Goal: Information Seeking & Learning: Compare options

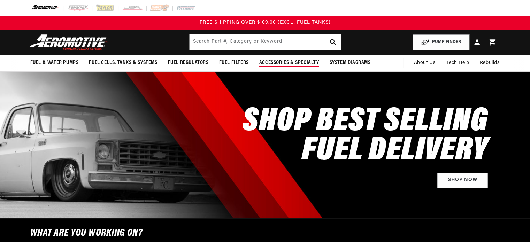
click at [263, 62] on span "Accessories & Specialty" at bounding box center [289, 62] width 60 height 7
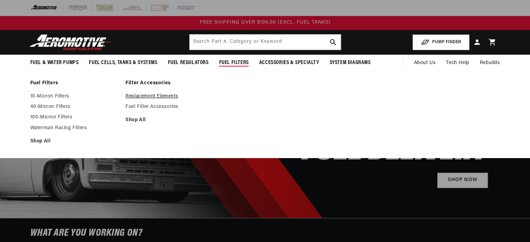
click at [152, 96] on link "Replacement Elements" at bounding box center [169, 96] width 88 height 6
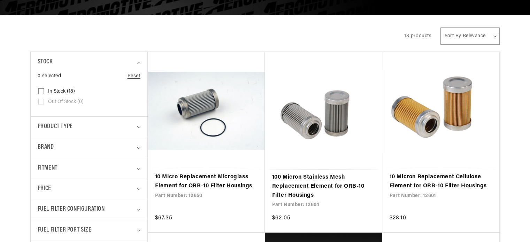
scroll to position [174, 0]
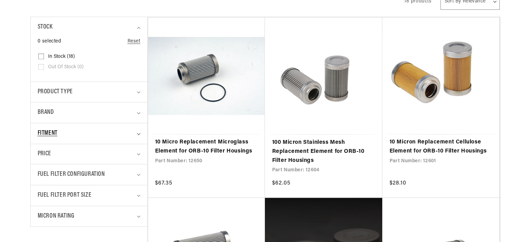
click at [97, 131] on div "Fitment" at bounding box center [86, 133] width 97 height 10
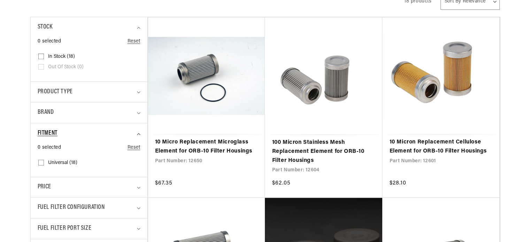
click at [97, 131] on div "Fitment" at bounding box center [86, 133] width 97 height 10
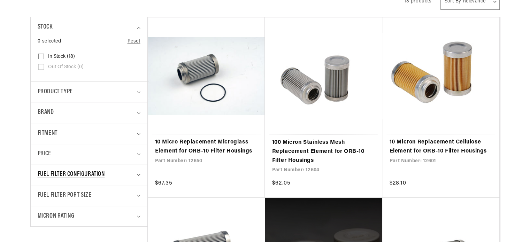
click at [99, 173] on span "Fuel Filter Configuration" at bounding box center [71, 175] width 67 height 10
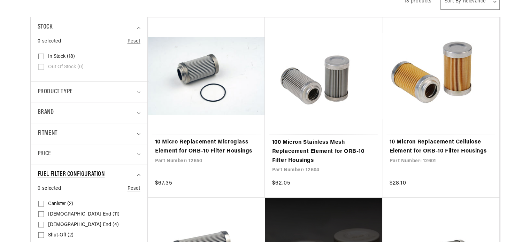
click at [99, 173] on span "Fuel Filter Configuration" at bounding box center [71, 175] width 67 height 10
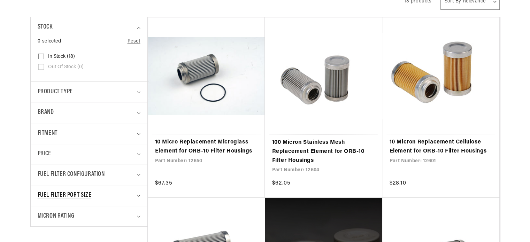
click at [112, 196] on div "Fuel Filter Port Size" at bounding box center [86, 195] width 97 height 10
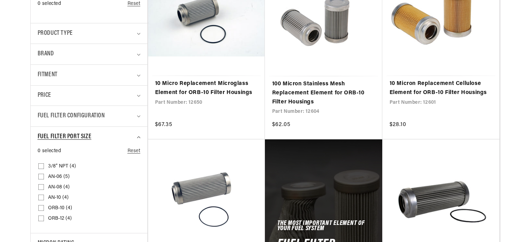
scroll to position [244, 0]
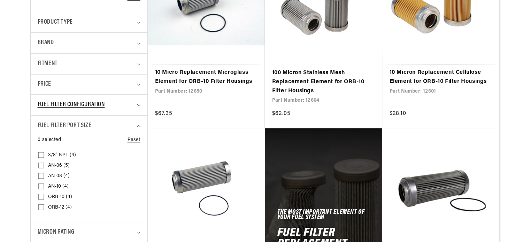
click at [137, 104] on icon "Fuel Filter Configuration (0 selected)" at bounding box center [138, 105] width 3 height 2
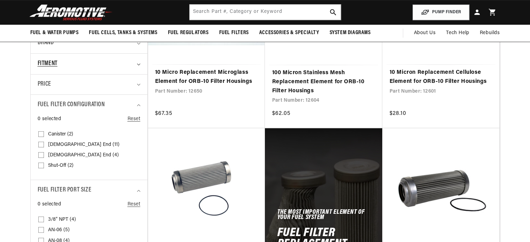
click at [135, 62] on summary "Fitment" at bounding box center [89, 64] width 103 height 21
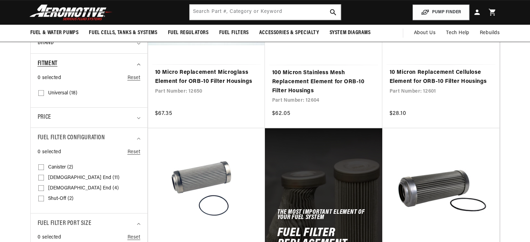
click at [135, 62] on summary "Fitment" at bounding box center [89, 64] width 103 height 21
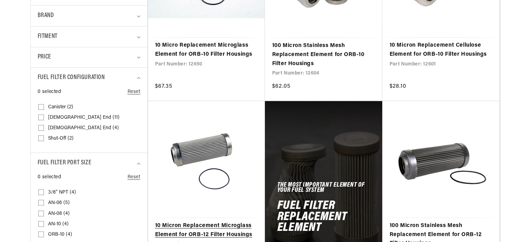
scroll to position [279, 0]
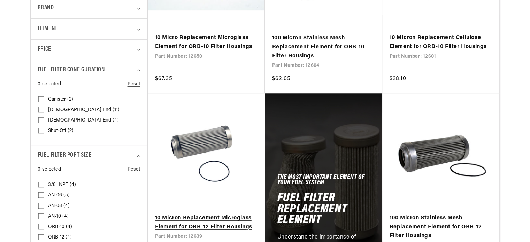
click at [201, 214] on link "10 Micron Replacement Microglass Element for ORB-12 Filter Housings" at bounding box center [206, 223] width 103 height 18
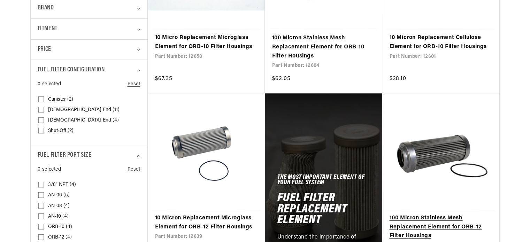
click at [430, 214] on link "100 Micron Stainless Mesh Replacement Element for ORB-12 Filter Housings" at bounding box center [440, 227] width 103 height 27
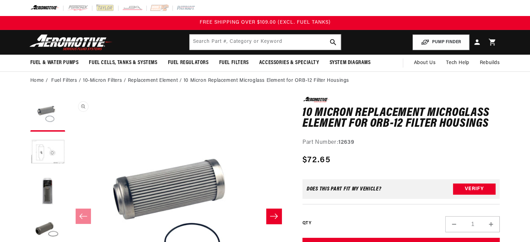
scroll to position [35, 0]
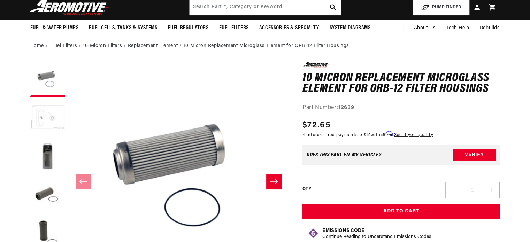
click at [50, 114] on button "Load image 2 in gallery view" at bounding box center [47, 117] width 35 height 35
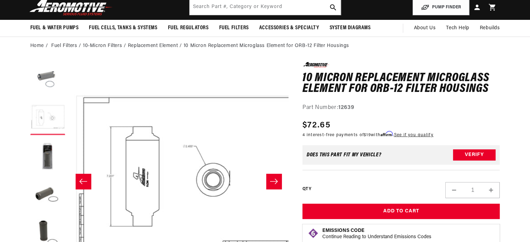
scroll to position [0, 220]
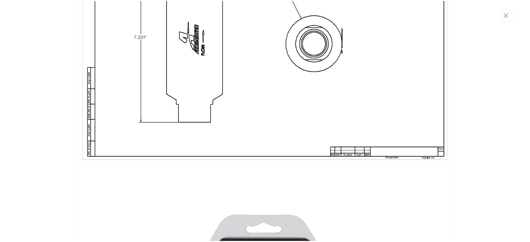
scroll to position [279, 0]
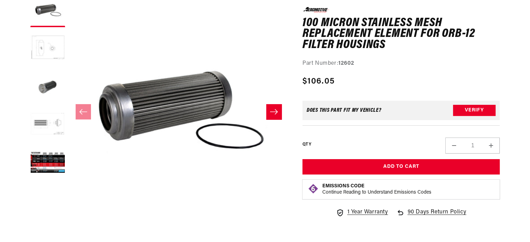
click at [55, 48] on button "Load image 2 in gallery view" at bounding box center [47, 48] width 35 height 35
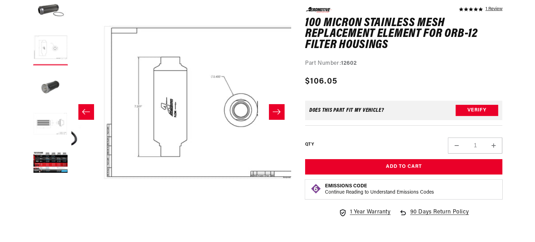
scroll to position [0, 220]
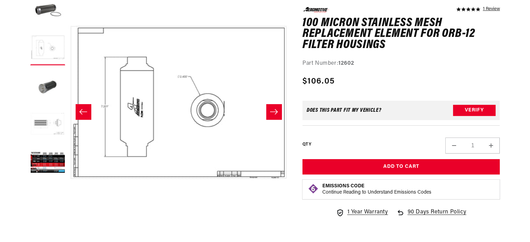
click at [55, 48] on button "Load image 2 in gallery view" at bounding box center [47, 48] width 35 height 35
click at [69, 212] on button "Open media 2 in modal" at bounding box center [69, 212] width 0 height 0
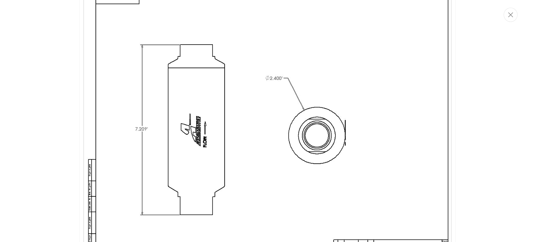
scroll to position [275, 0]
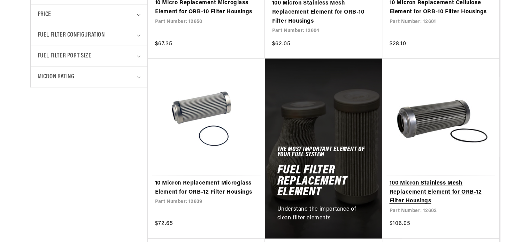
click at [427, 179] on link "100 Micron Stainless Mesh Replacement Element for ORB-12 Filter Housings" at bounding box center [440, 192] width 103 height 27
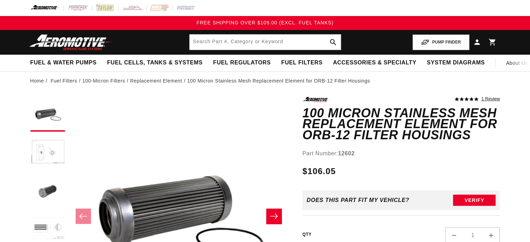
click at [53, 229] on button "Load image 4 in gallery view" at bounding box center [47, 229] width 35 height 35
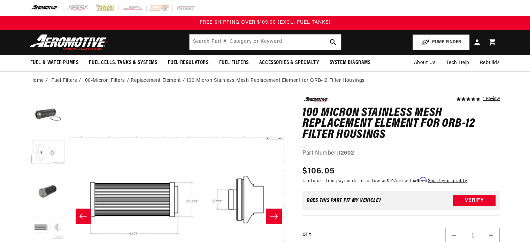
scroll to position [104, 0]
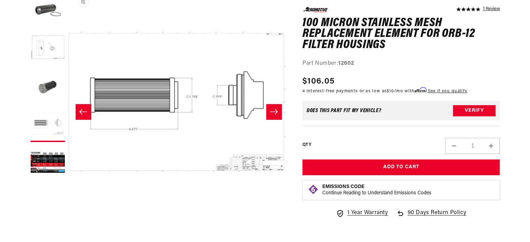
click at [69, 212] on button "Open media 4 in modal" at bounding box center [69, 212] width 0 height 0
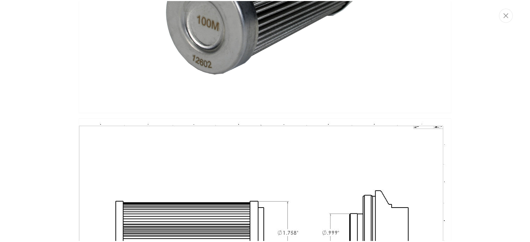
scroll to position [551, 0]
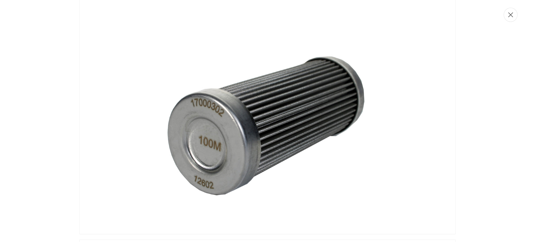
click at [512, 20] on button "Close" at bounding box center [511, 15] width 14 height 14
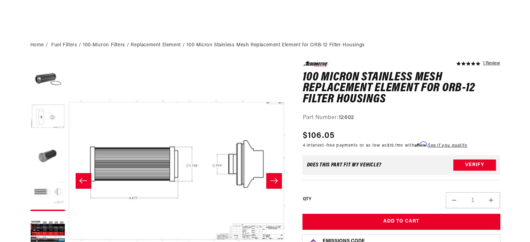
scroll to position [0, 0]
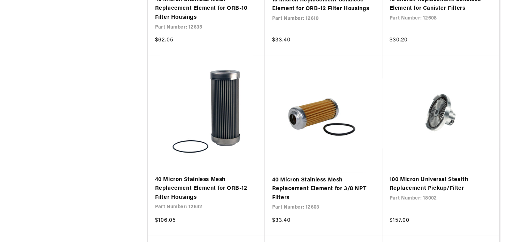
scroll to position [696, 0]
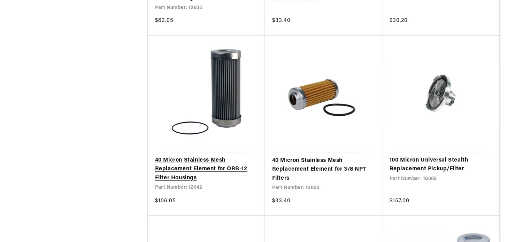
click at [185, 168] on link "40 Micron Stainless Mesh Replacement Element for ORB-12 Filter Housings" at bounding box center [206, 169] width 103 height 27
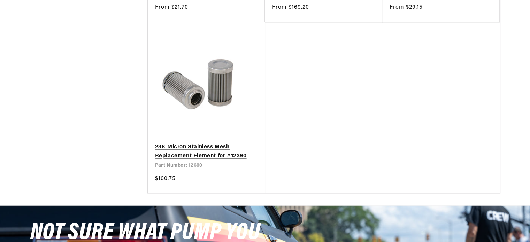
scroll to position [1254, 0]
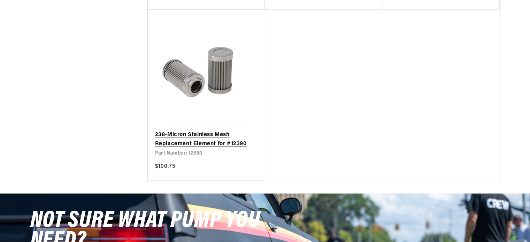
click at [201, 144] on link "238-Micron Stainless Mesh Replacement Element for #12390" at bounding box center [206, 139] width 103 height 18
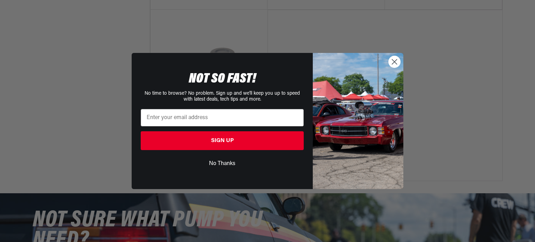
click at [392, 63] on circle "Close dialog" at bounding box center [394, 61] width 11 height 11
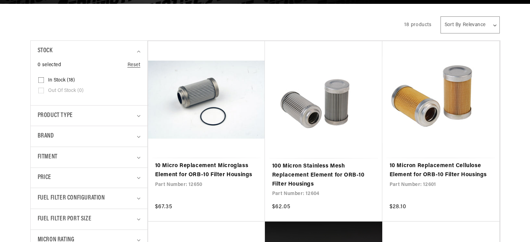
scroll to position [161, 0]
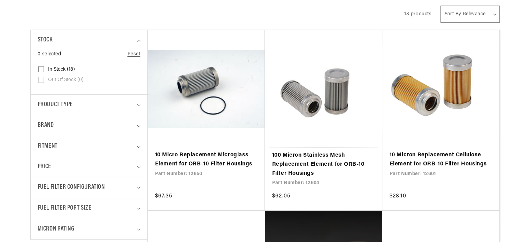
click at [487, 18] on select "Sort By Relevance Sort By Price, Low to High Sort By Price, High to Low" at bounding box center [469, 14] width 59 height 17
select select "price-ascending"
click at [440, 6] on select "Sort By Relevance Sort By Price, Low to High Sort By Price, High to Low" at bounding box center [469, 14] width 59 height 17
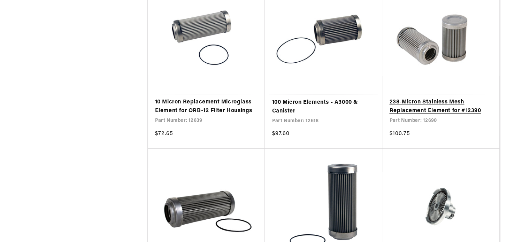
scroll to position [927, 0]
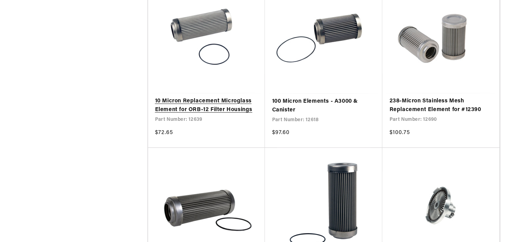
click at [212, 106] on link "10 Micron Replacement Microglass Element for ORB-12 Filter Housings" at bounding box center [206, 106] width 103 height 18
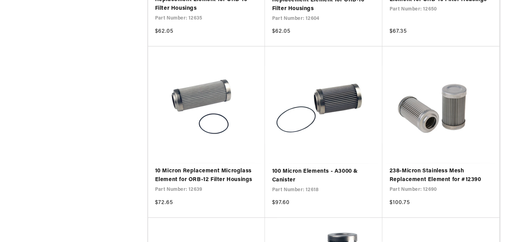
scroll to position [858, 0]
click at [227, 170] on link "10 Micron Replacement Microglass Element for ORB-12 Filter Housings" at bounding box center [206, 175] width 103 height 18
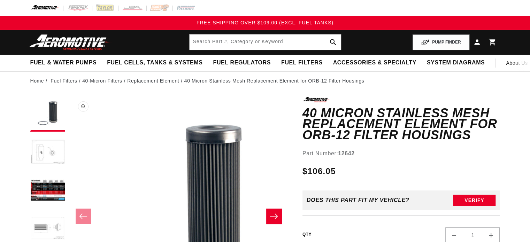
scroll to position [70, 0]
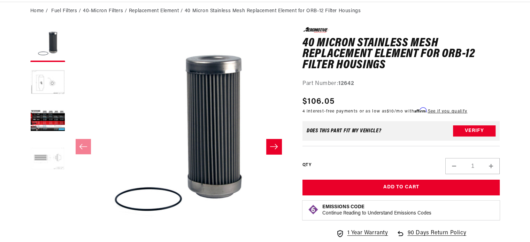
click at [62, 161] on button "Load image 4 in gallery view" at bounding box center [47, 159] width 35 height 35
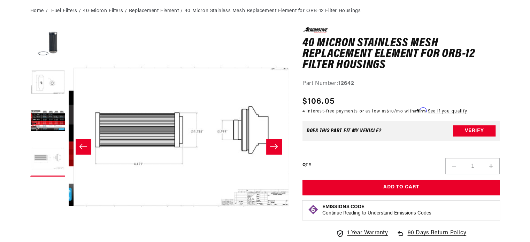
scroll to position [0, 659]
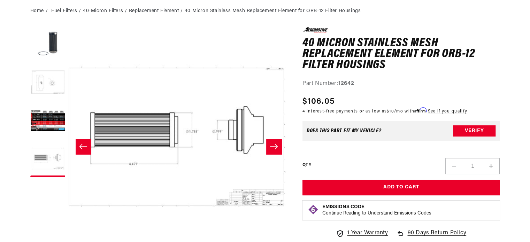
click at [52, 87] on button "Load image 2 in gallery view" at bounding box center [47, 82] width 35 height 35
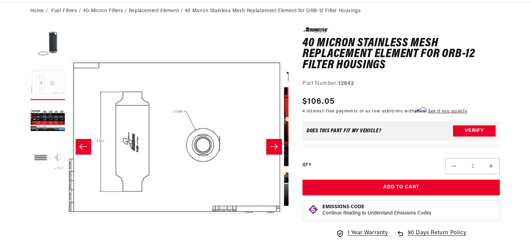
scroll to position [0, 220]
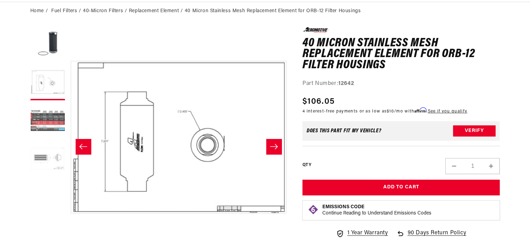
click at [50, 128] on button "Load image 3 in gallery view" at bounding box center [47, 121] width 35 height 35
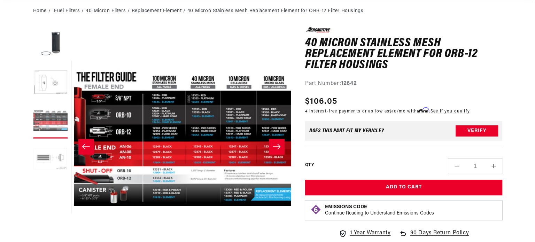
scroll to position [0, 440]
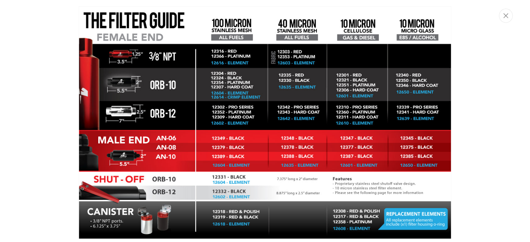
scroll to position [751, 0]
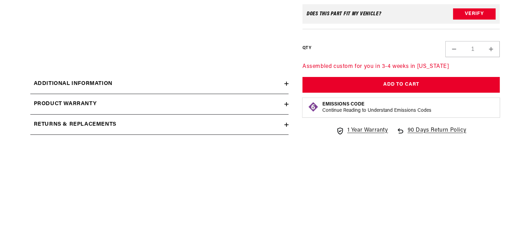
scroll to position [279, 0]
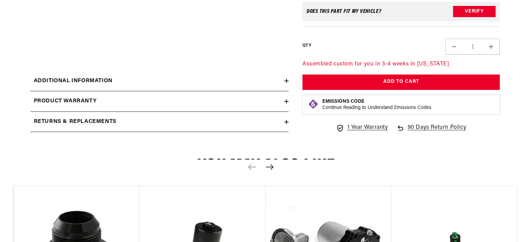
click at [286, 121] on icon at bounding box center [286, 122] width 0 height 4
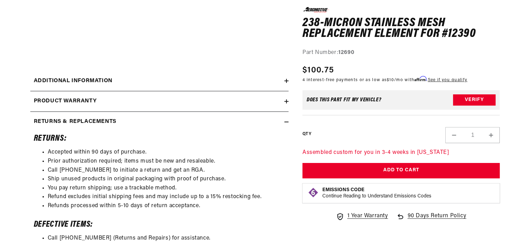
click at [286, 121] on icon at bounding box center [286, 122] width 4 height 4
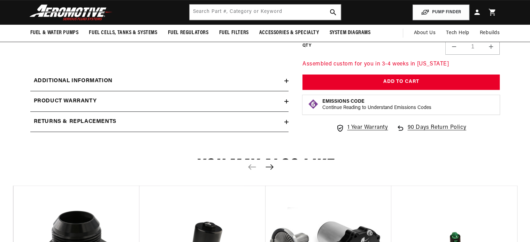
scroll to position [244, 0]
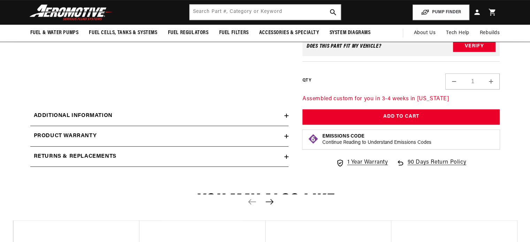
click at [286, 135] on icon at bounding box center [286, 136] width 0 height 4
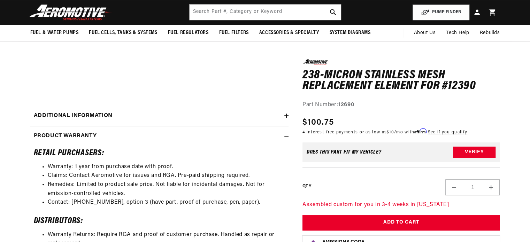
click at [287, 115] on icon at bounding box center [286, 116] width 4 height 4
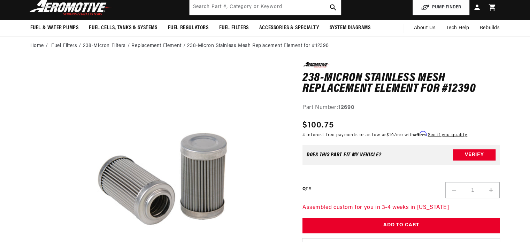
scroll to position [0, 0]
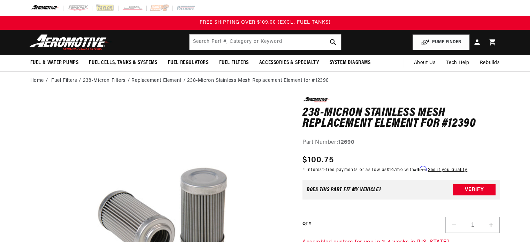
click at [159, 80] on li "Replacement Element" at bounding box center [159, 81] width 56 height 8
click at [66, 80] on li "Fuel Filters" at bounding box center [67, 81] width 32 height 8
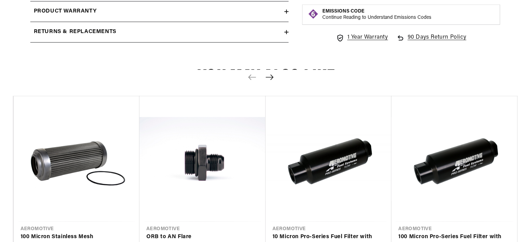
scroll to position [627, 0]
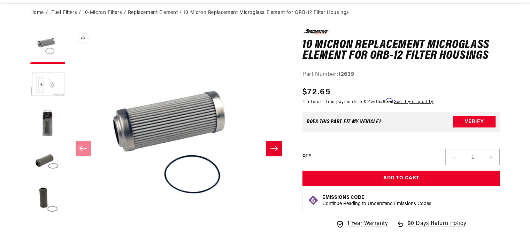
scroll to position [70, 0]
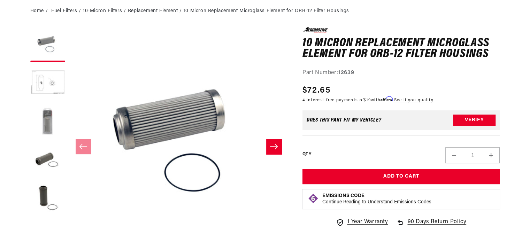
click at [47, 126] on button "Load image 3 in gallery view" at bounding box center [47, 121] width 35 height 35
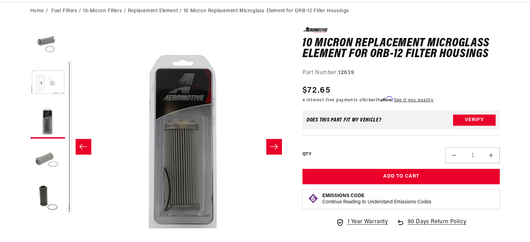
scroll to position [0, 440]
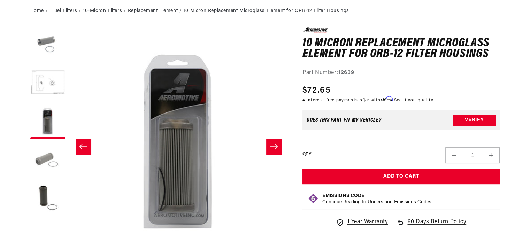
click at [45, 159] on button "Load image 4 in gallery view" at bounding box center [47, 159] width 35 height 35
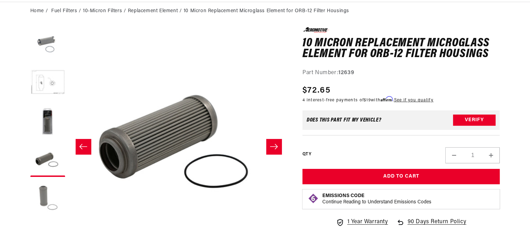
click at [43, 191] on button "Load image 5 in gallery view" at bounding box center [47, 197] width 35 height 35
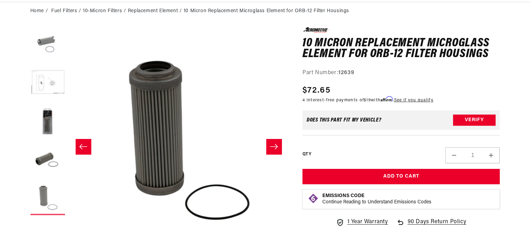
scroll to position [0, 879]
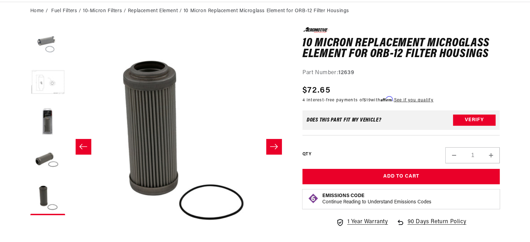
click at [56, 83] on button "Load image 2 in gallery view" at bounding box center [47, 82] width 35 height 35
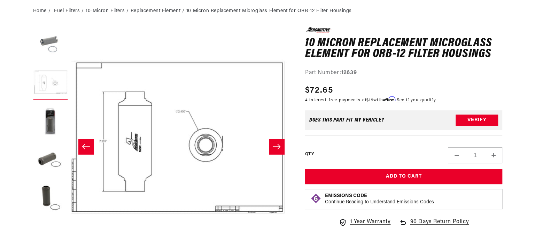
scroll to position [0, 220]
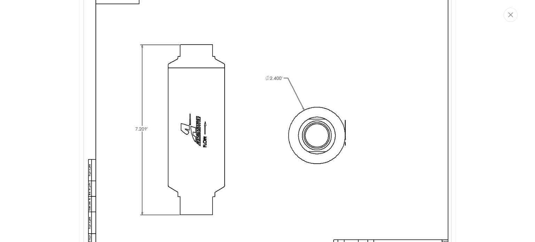
scroll to position [275, 0]
click at [509, 14] on icon "Close" at bounding box center [510, 15] width 5 height 5
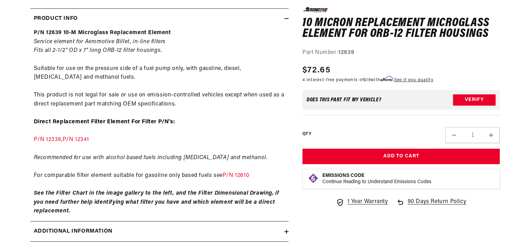
scroll to position [369, 0]
